Goal: Transaction & Acquisition: Purchase product/service

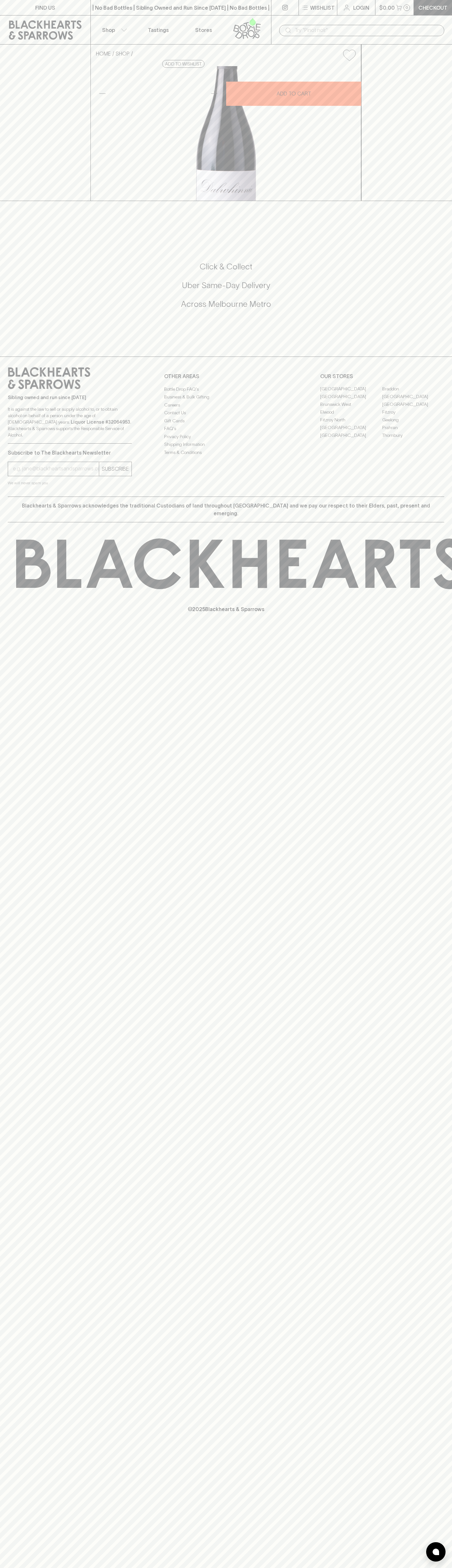
click at [309, 2] on button "Wishlist" at bounding box center [318, 8] width 38 height 15
click at [444, 1230] on div at bounding box center [226, 784] width 452 height 1568
click at [166, 1567] on html "FIND US | No Bad Bottles | Sibling Owned and Run Since 2006 | No Bad Bottles | …" at bounding box center [226, 784] width 452 height 1568
click at [24, 613] on div at bounding box center [226, 784] width 452 height 1568
